Goal: Check status: Check status

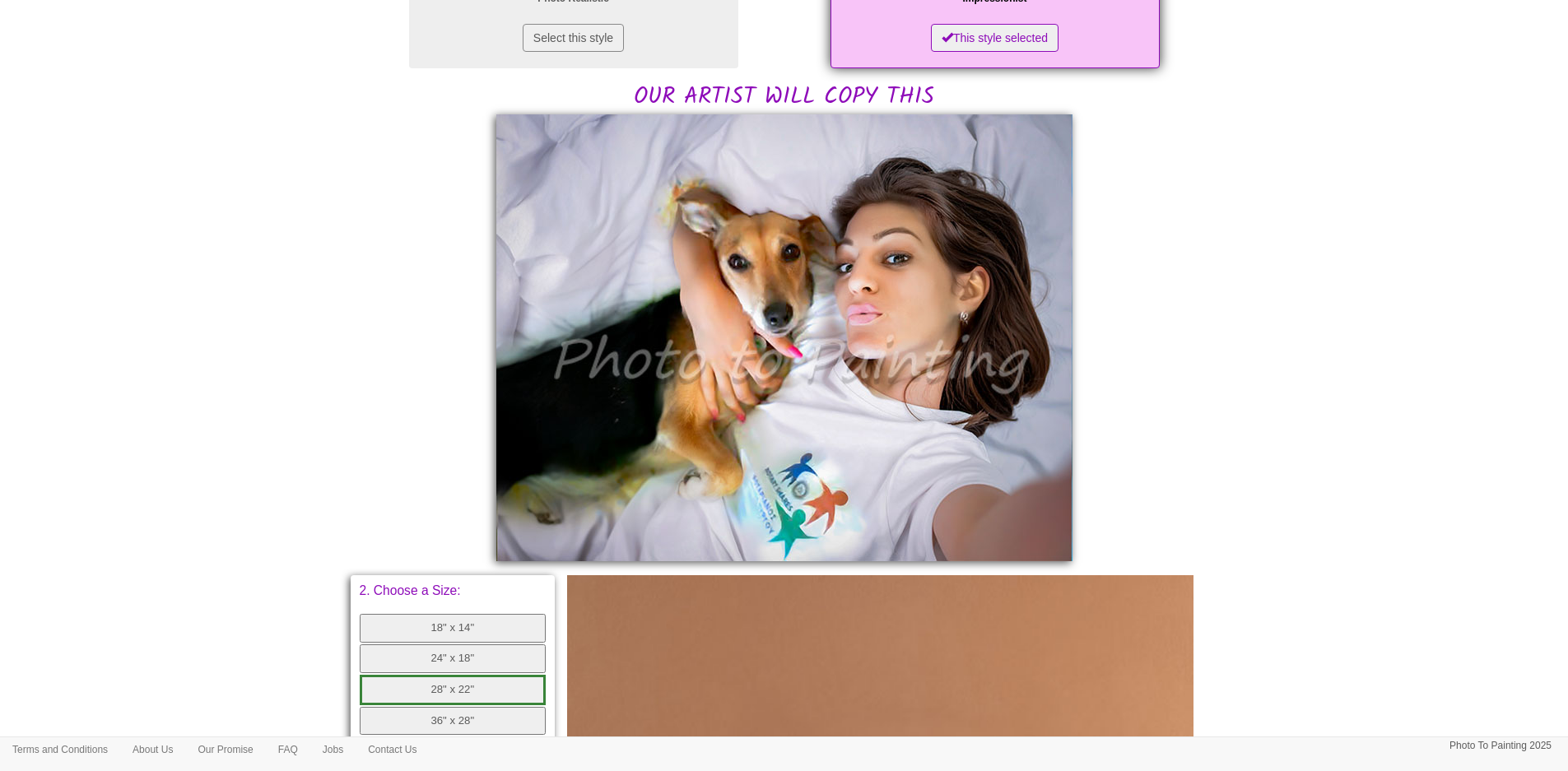
scroll to position [329, 0]
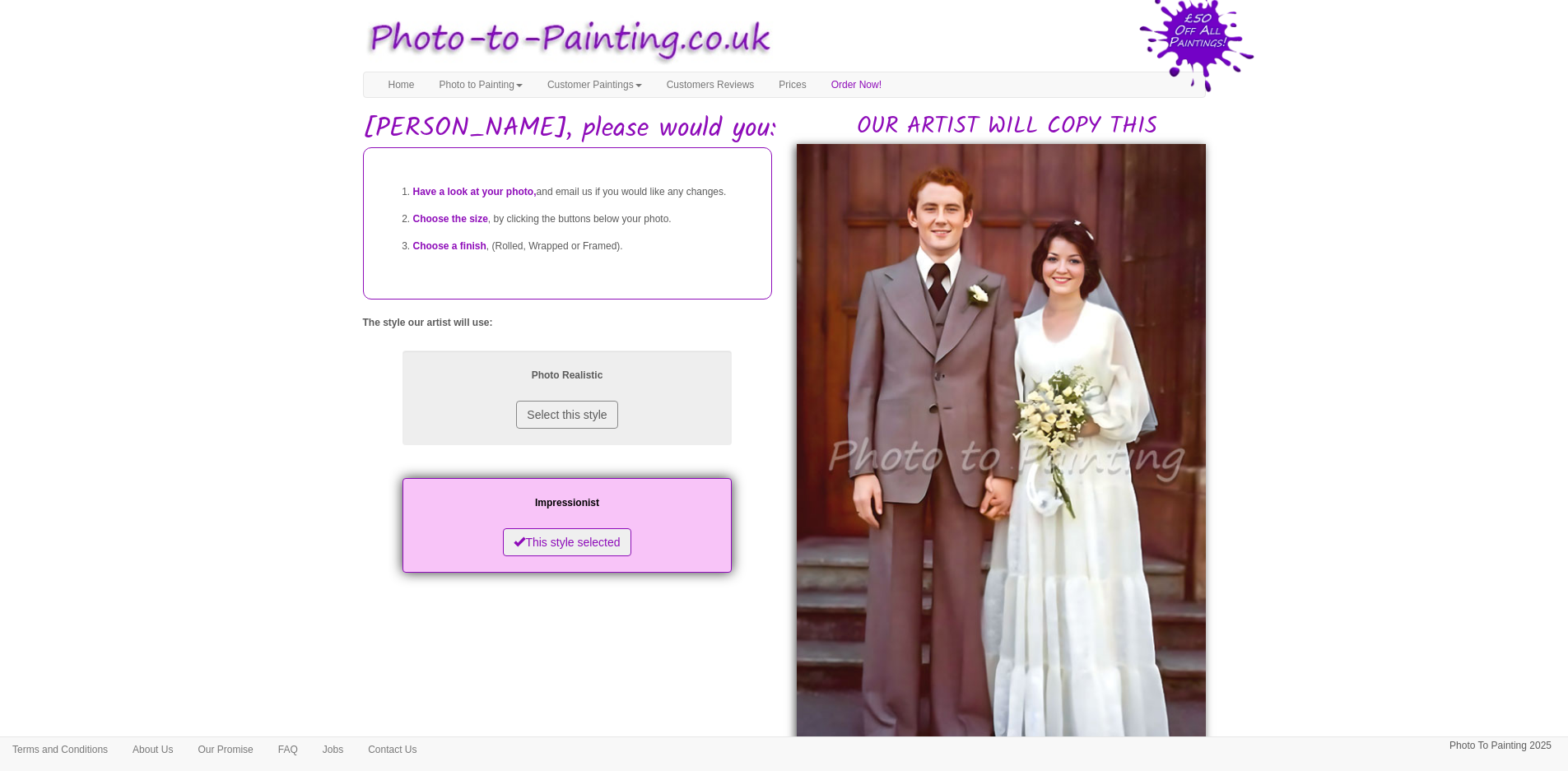
click at [1384, 317] on body "Your painting - risk free Toggle navigation Menu Home Photo to Painting Photo t…" at bounding box center [784, 748] width 1568 height 1480
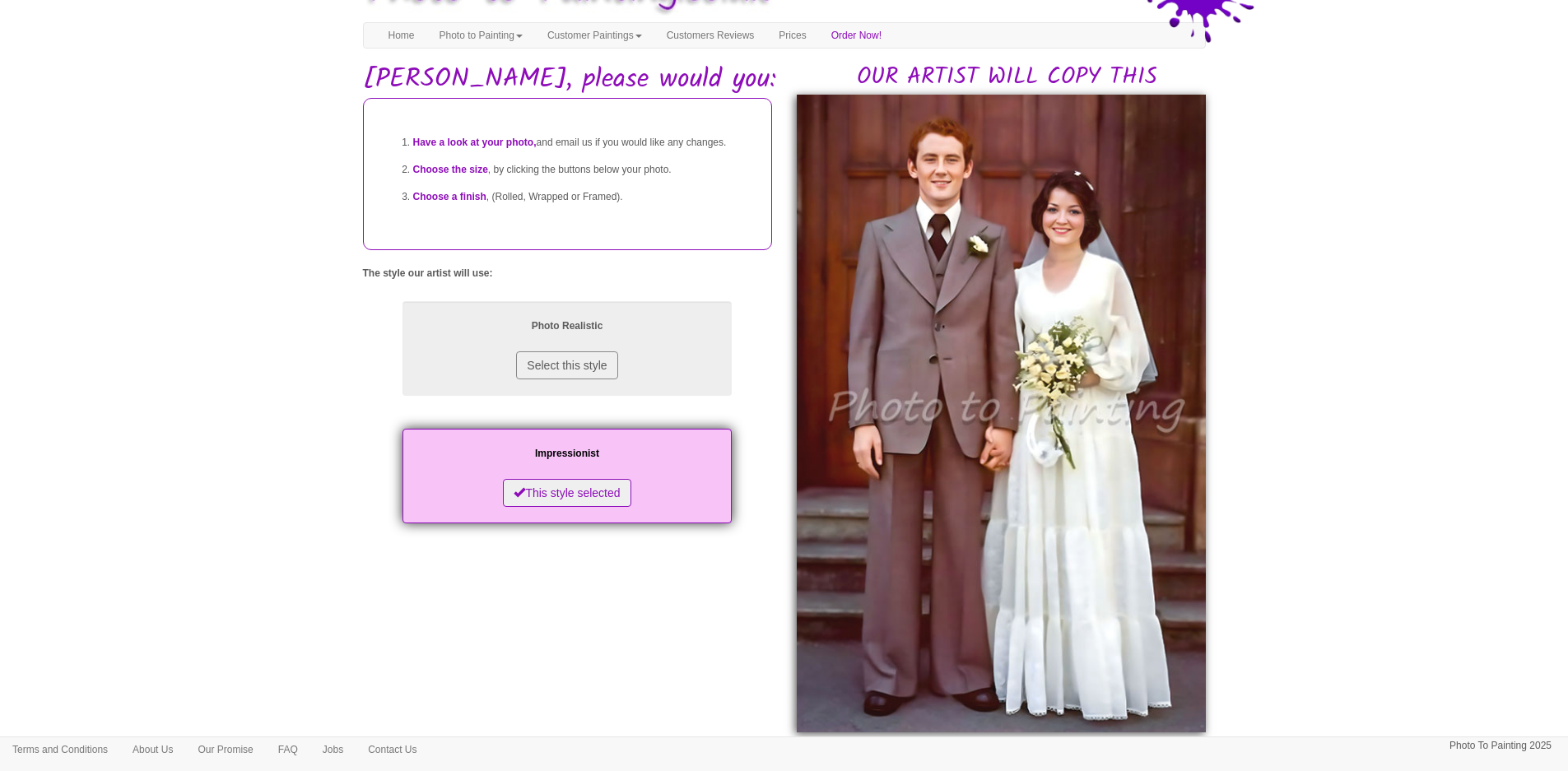
scroll to position [65, 0]
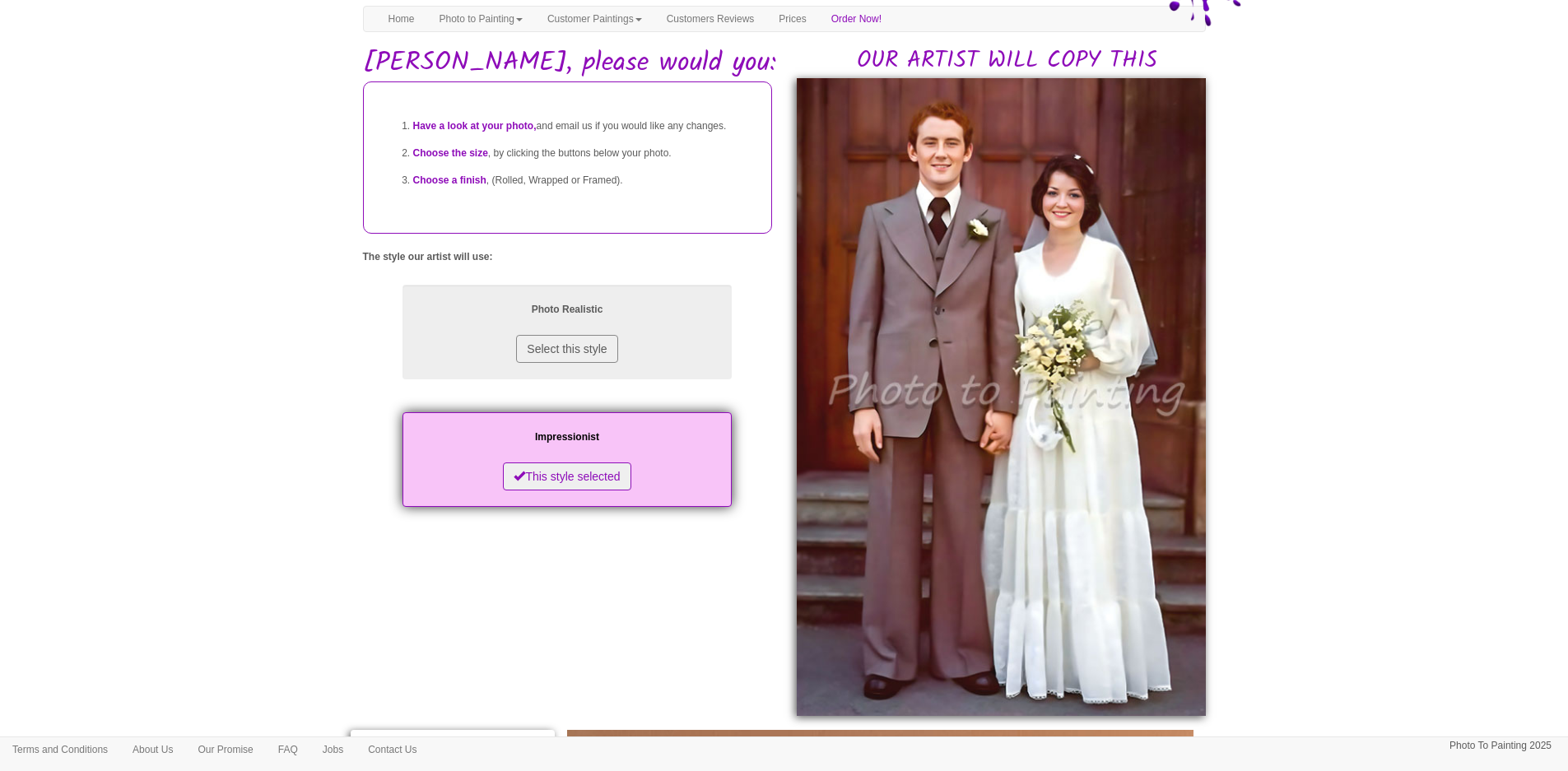
click at [1067, 332] on img at bounding box center [1001, 397] width 409 height 638
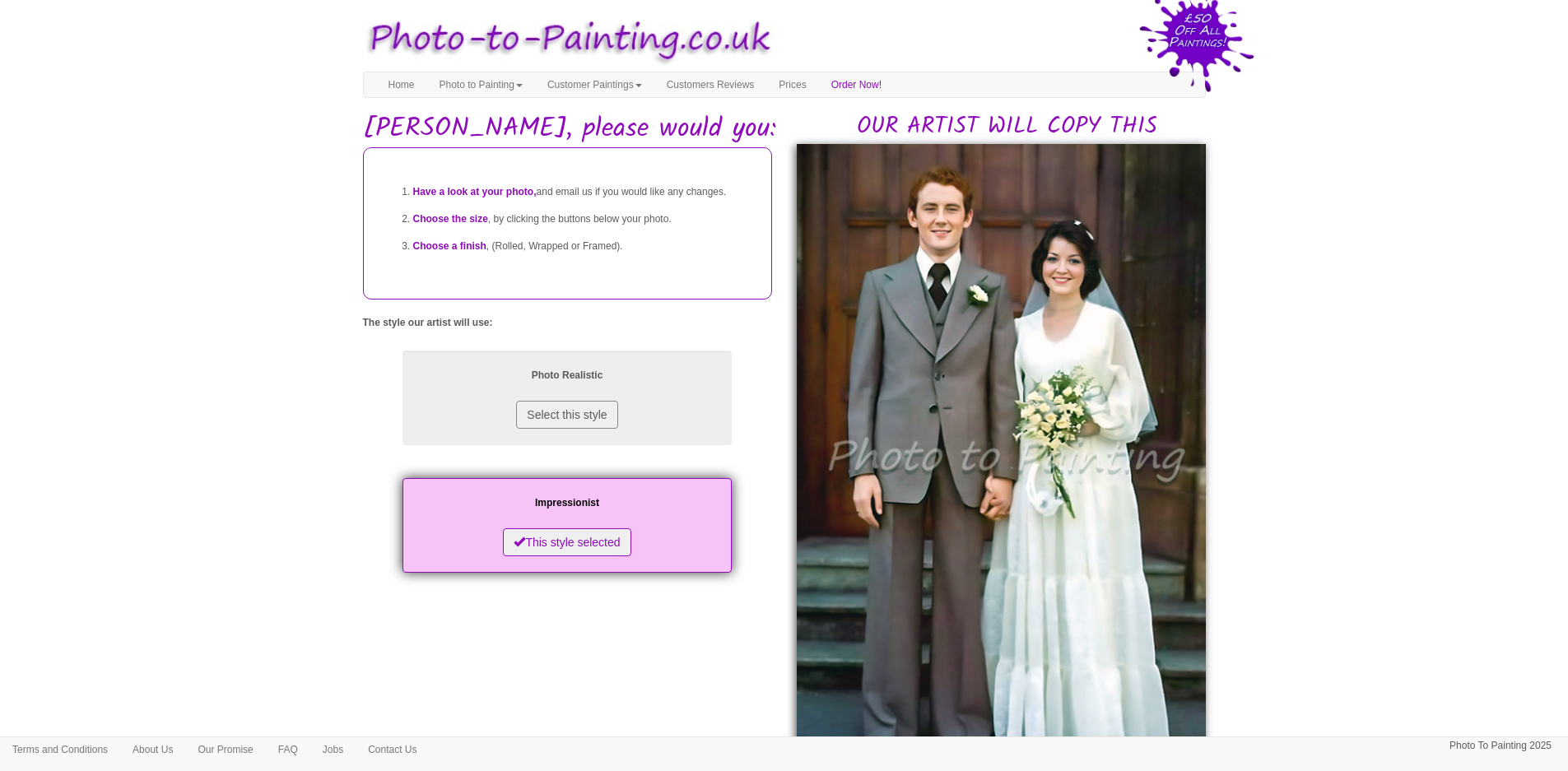
scroll to position [65, 0]
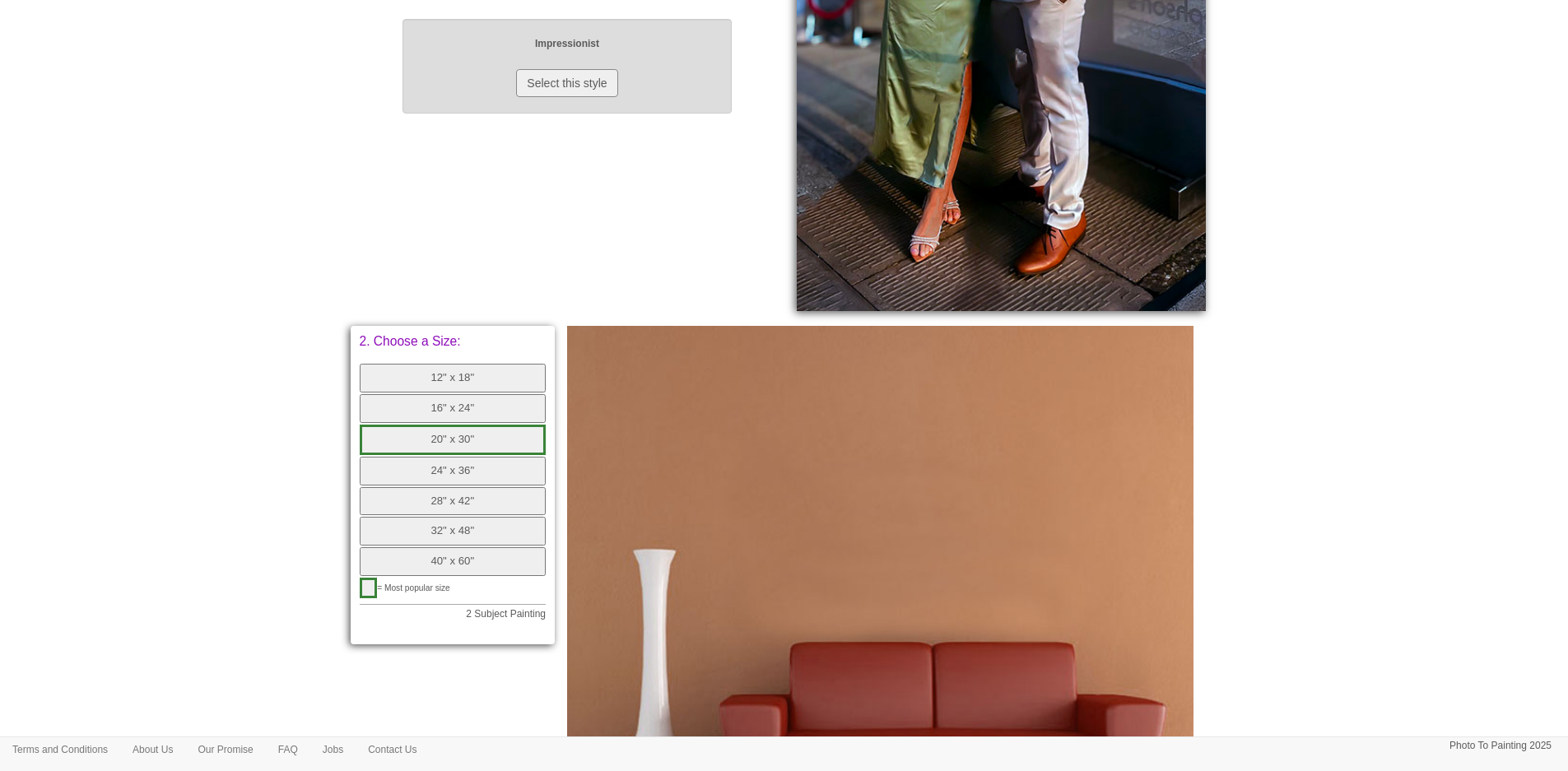
scroll to position [563, 0]
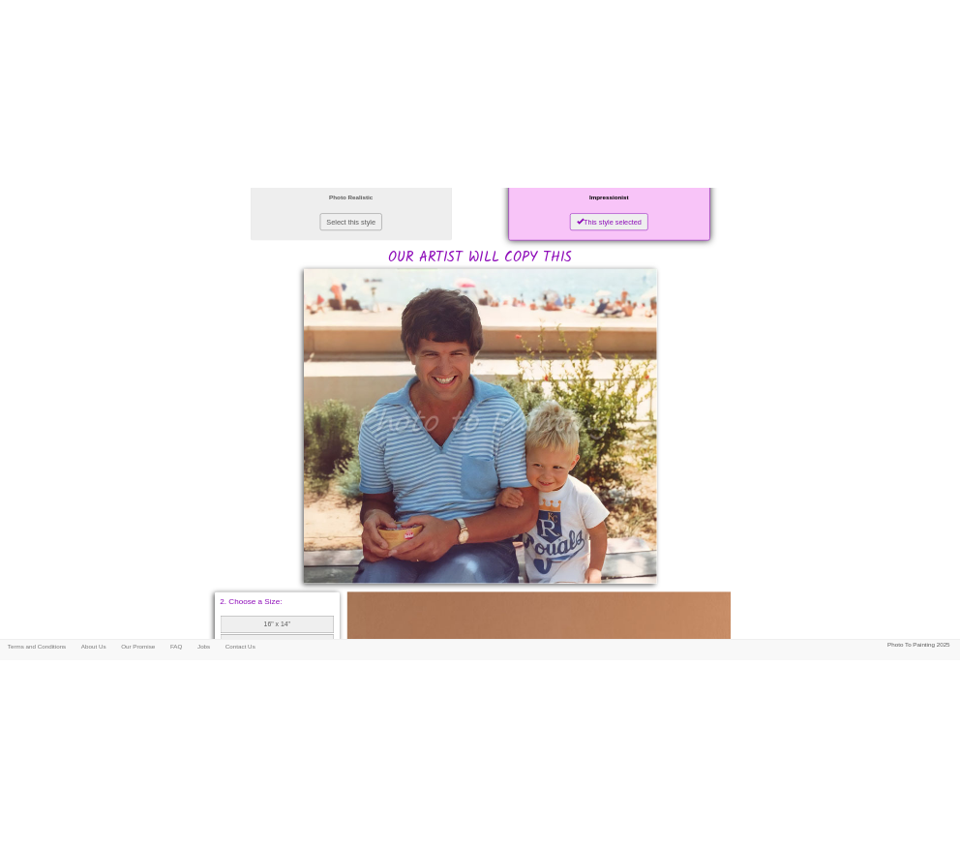
scroll to position [387, 0]
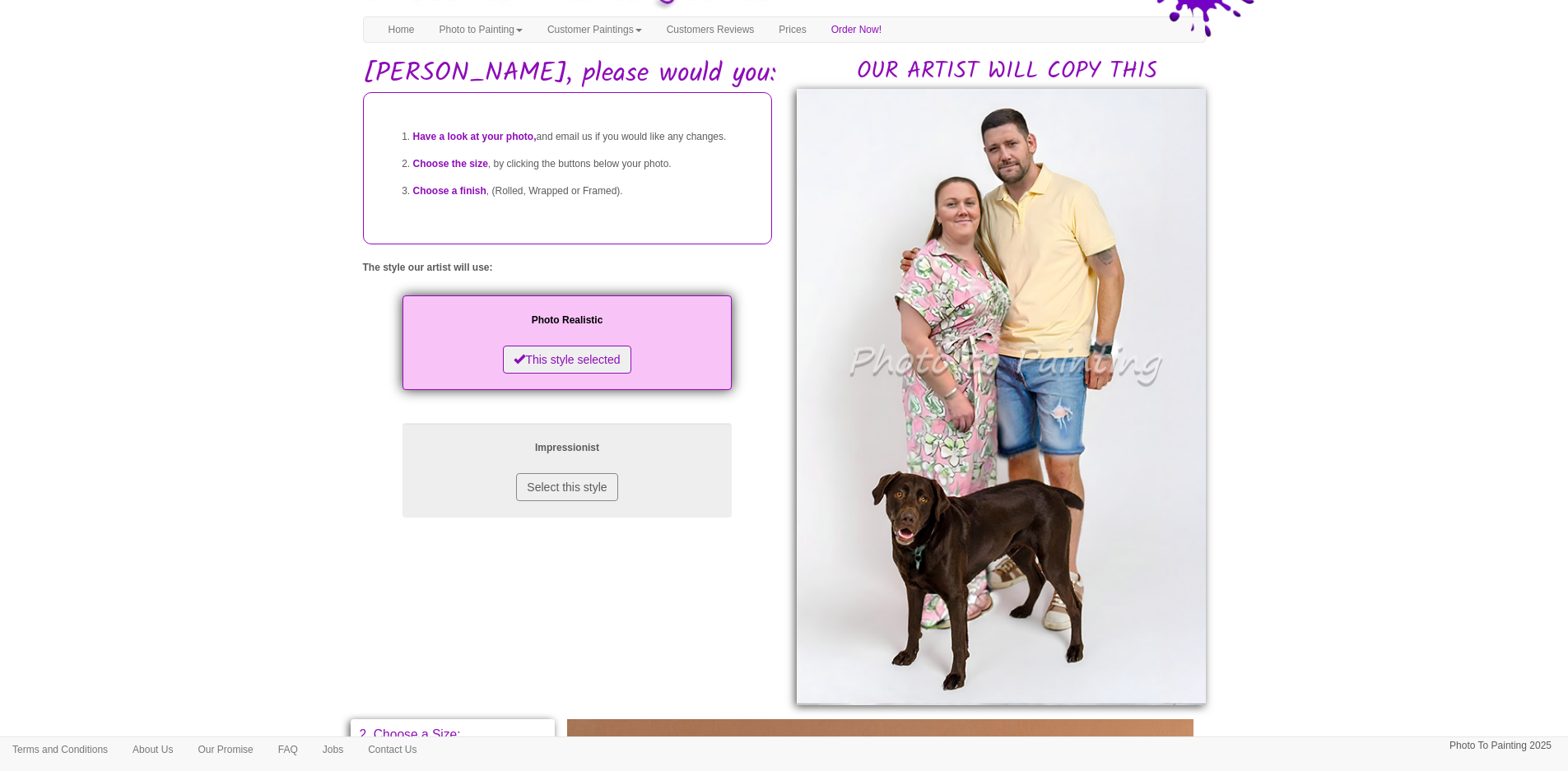
scroll to position [68, 0]
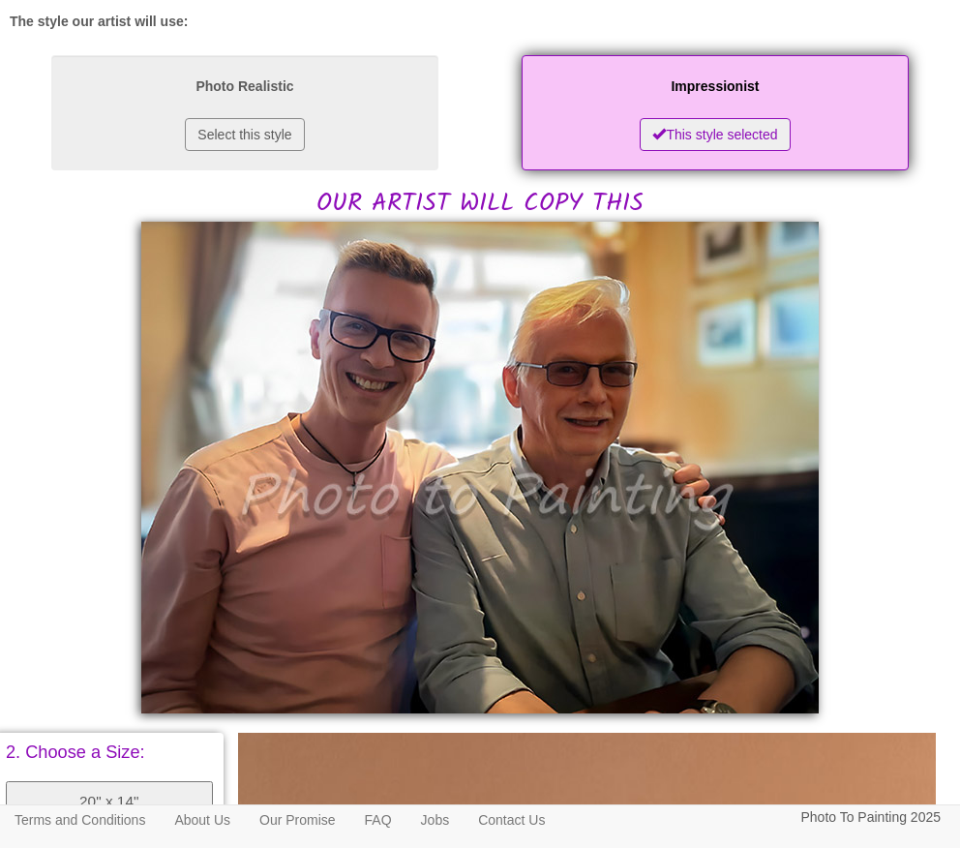
scroll to position [305, 0]
